Goal: Task Accomplishment & Management: Manage account settings

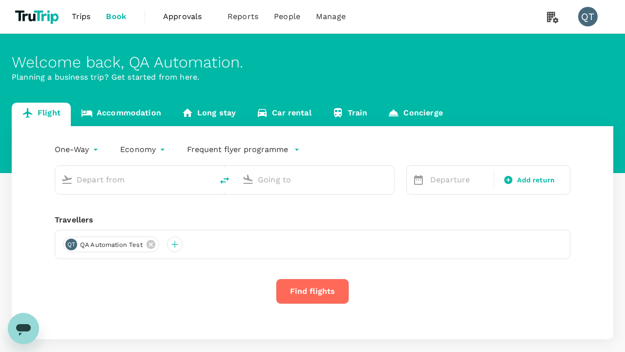
type input "economy-premium-economy"
type input "Singapore Changi (SIN)"
type input "Hong Kong Intl (HKG)"
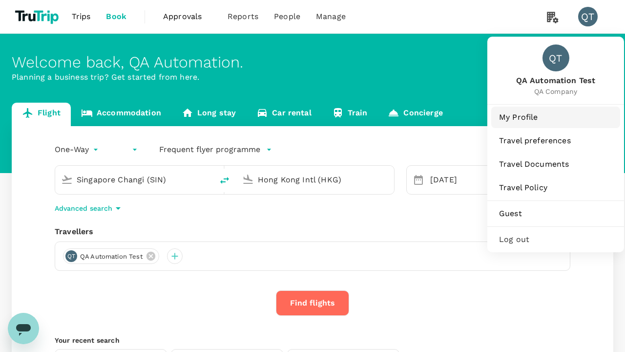
click at [556, 117] on span "My Profile" at bounding box center [555, 117] width 113 height 12
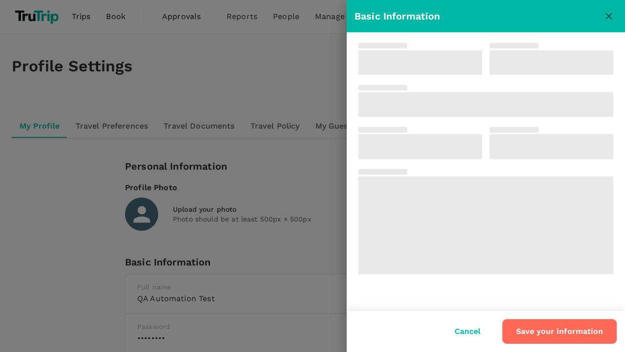
type input "Edit FN"
type input "Edit LN"
type input "QA Automation"
type input "Test"
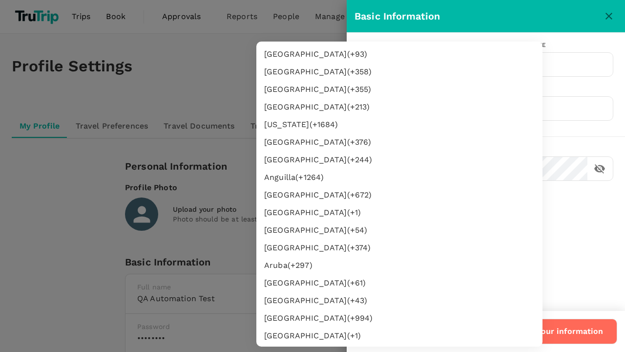
type input "62"
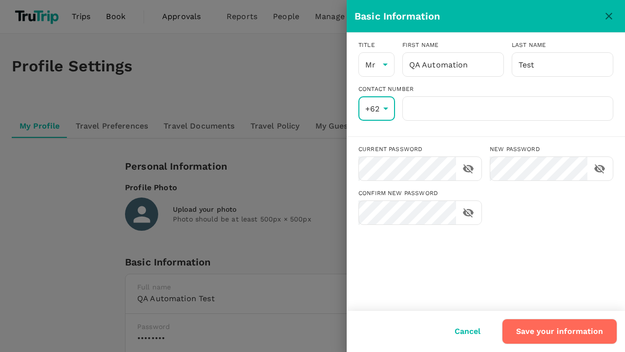
click at [507, 108] on input "number" at bounding box center [507, 108] width 211 height 24
type input "00000000"
click at [470, 331] on button "Cancel" at bounding box center [467, 331] width 53 height 24
